Goal: Task Accomplishment & Management: Use online tool/utility

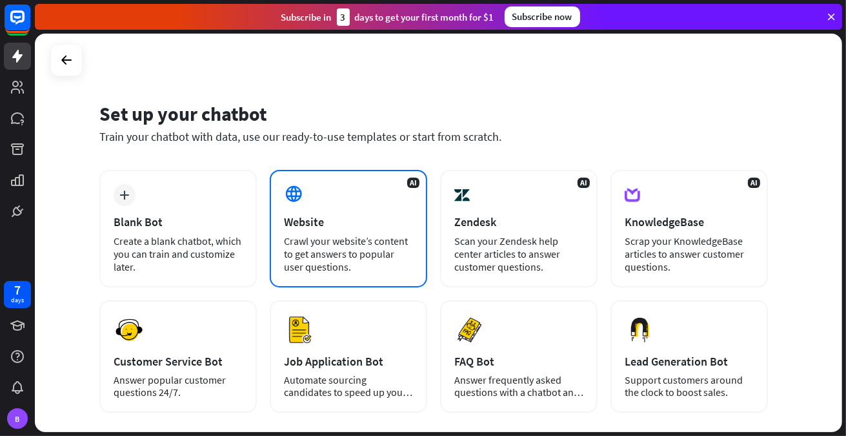
click at [333, 210] on div "AI Website Crawl your website’s content to get answers to popular user question…" at bounding box center [348, 228] width 157 height 117
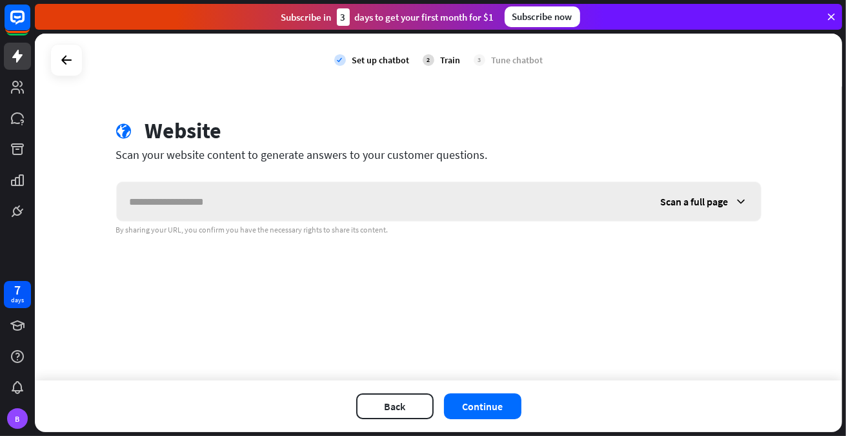
click at [693, 199] on span "Scan a full page" at bounding box center [695, 201] width 68 height 13
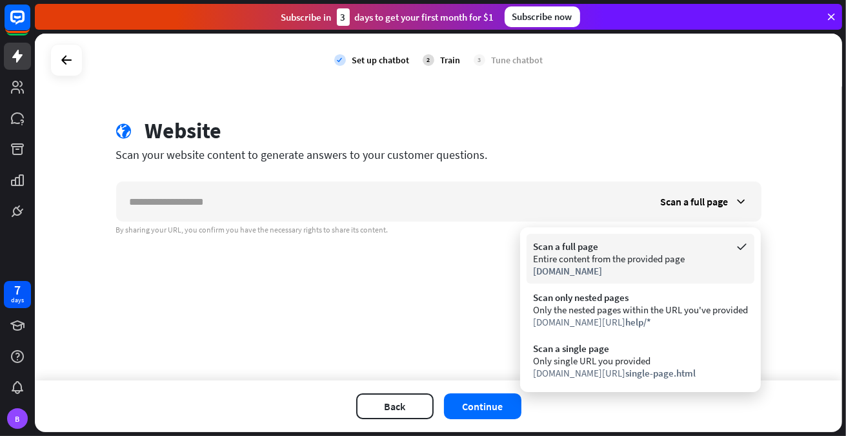
click at [582, 267] on span "[DOMAIN_NAME]" at bounding box center [567, 271] width 69 height 12
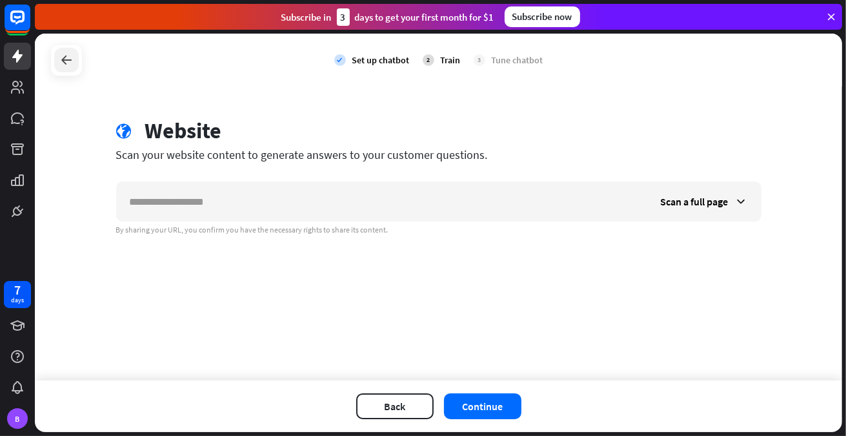
click at [74, 58] on div at bounding box center [66, 60] width 25 height 25
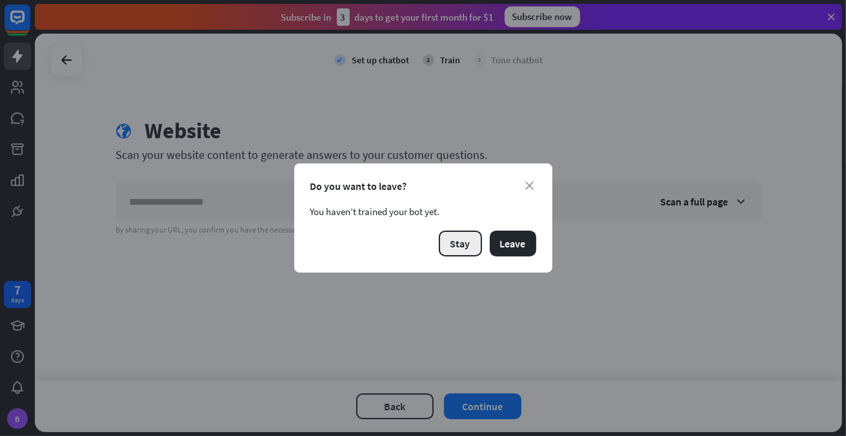
click at [443, 246] on button "Stay" at bounding box center [460, 243] width 43 height 26
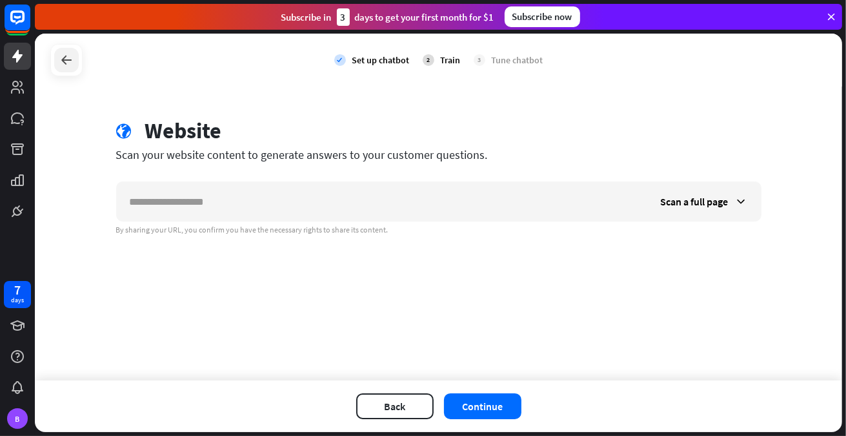
click at [61, 63] on icon at bounding box center [66, 59] width 15 height 15
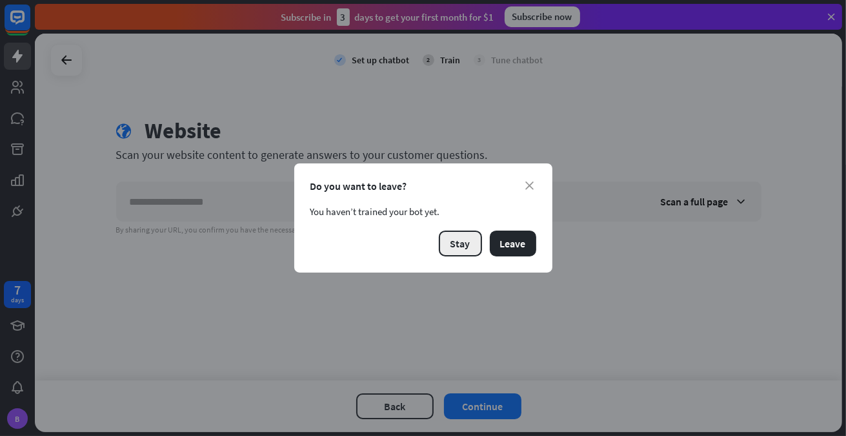
click at [460, 246] on button "Stay" at bounding box center [460, 243] width 43 height 26
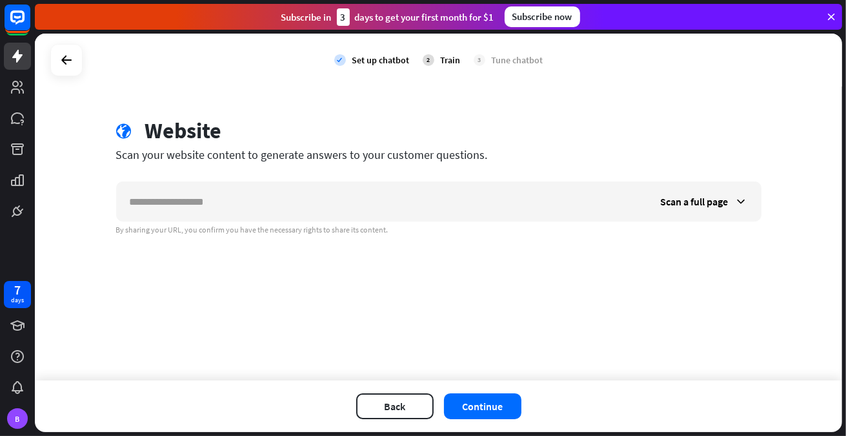
click at [9, 70] on div at bounding box center [17, 112] width 35 height 225
click at [11, 81] on icon at bounding box center [17, 86] width 15 height 15
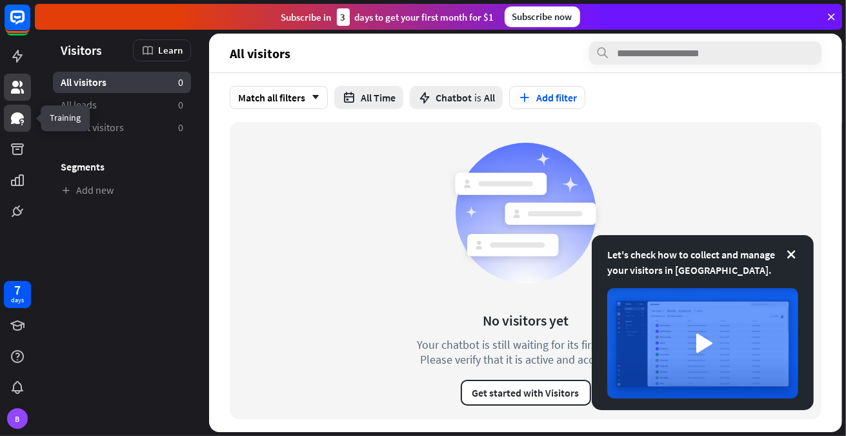
click at [17, 121] on icon at bounding box center [17, 118] width 13 height 12
